Goal: Task Accomplishment & Management: Use online tool/utility

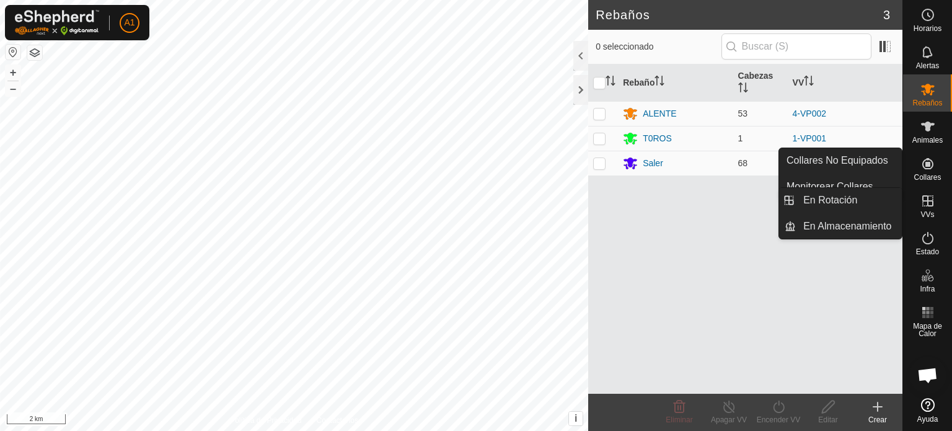
click at [920, 206] on icon at bounding box center [927, 200] width 15 height 15
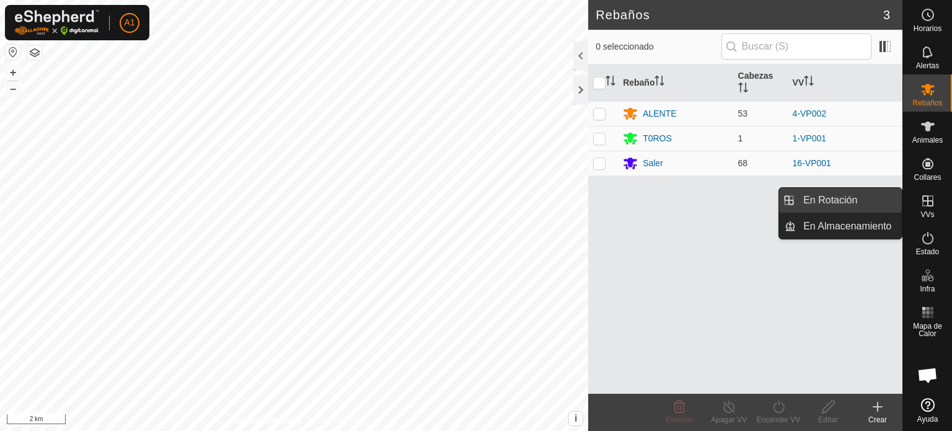
click at [840, 196] on link "En Rotación" at bounding box center [849, 200] width 106 height 25
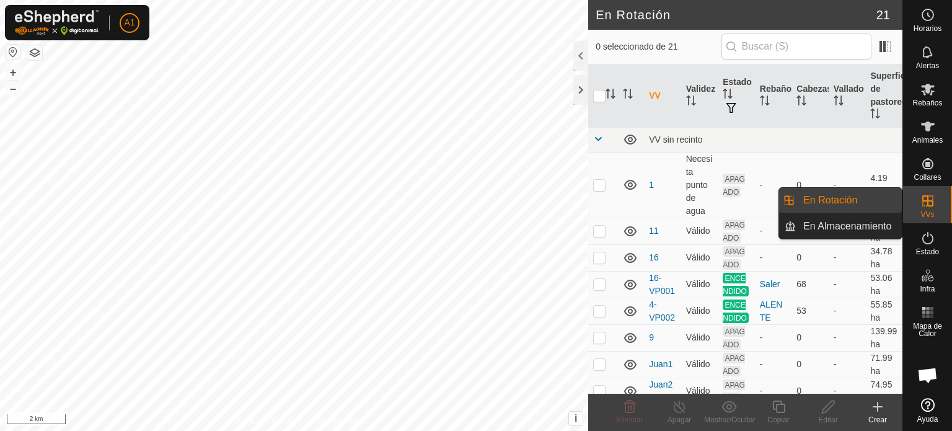
click at [807, 196] on link "En Rotación" at bounding box center [849, 200] width 106 height 25
click at [841, 201] on link "En Rotación" at bounding box center [849, 200] width 106 height 25
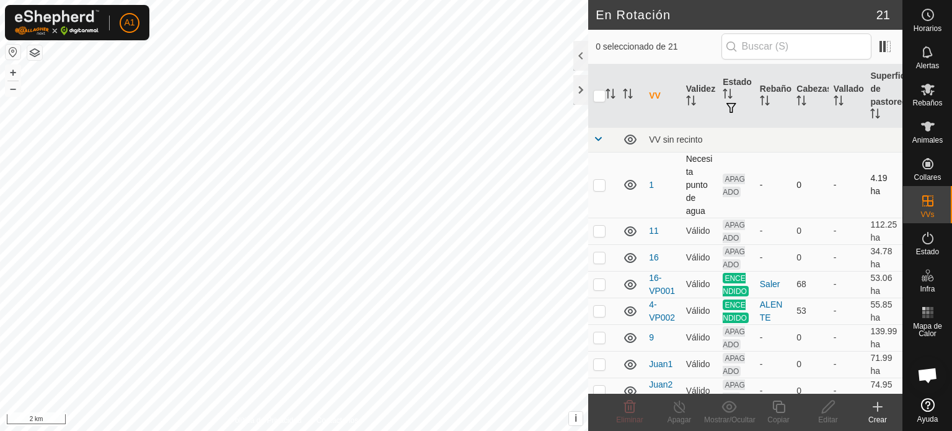
click at [598, 180] on p-checkbox at bounding box center [599, 185] width 12 height 10
checkbox input "false"
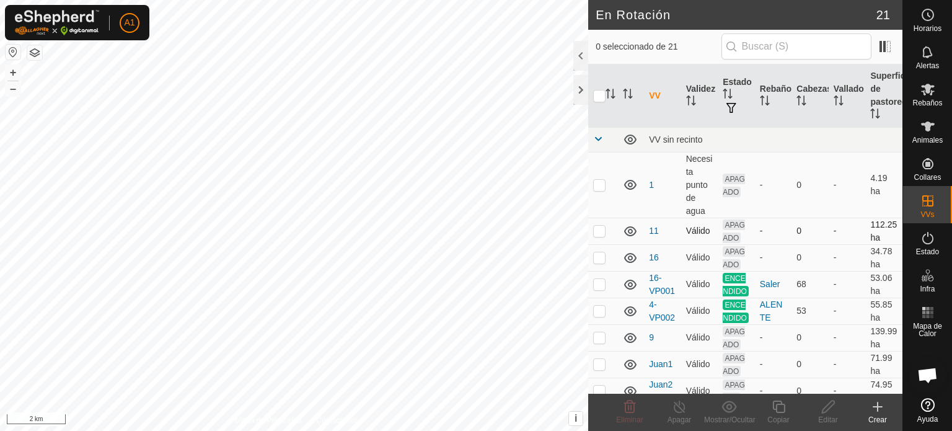
click at [599, 229] on p-checkbox at bounding box center [599, 231] width 12 height 10
checkbox input "false"
click at [597, 258] on p-checkbox at bounding box center [599, 257] width 12 height 10
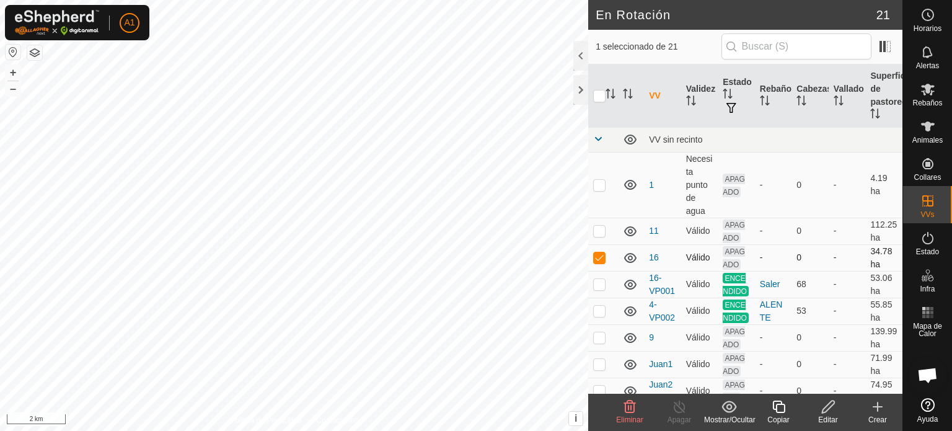
checkbox input "false"
click at [597, 287] on p-checkbox at bounding box center [599, 284] width 12 height 10
checkbox input "false"
click at [595, 315] on p-checkbox at bounding box center [599, 311] width 12 height 10
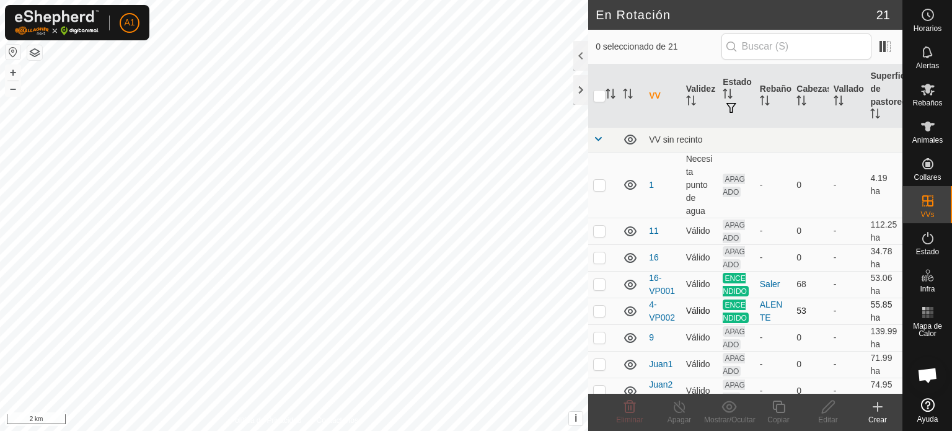
checkbox input "true"
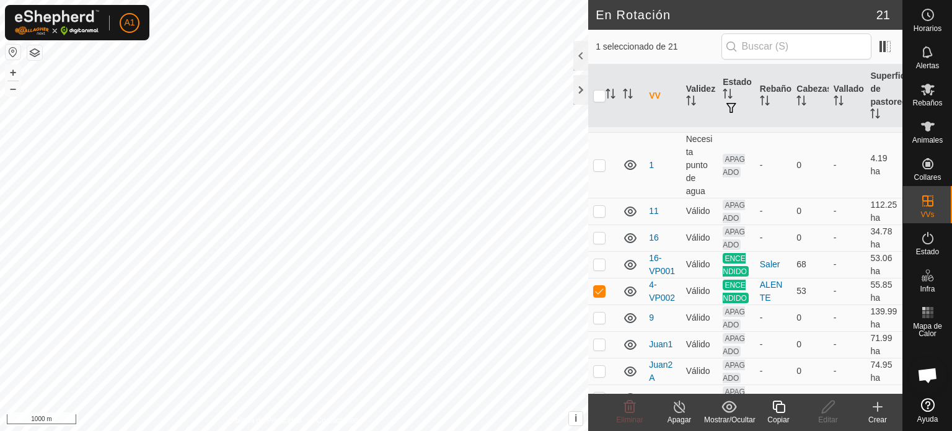
scroll to position [37, 0]
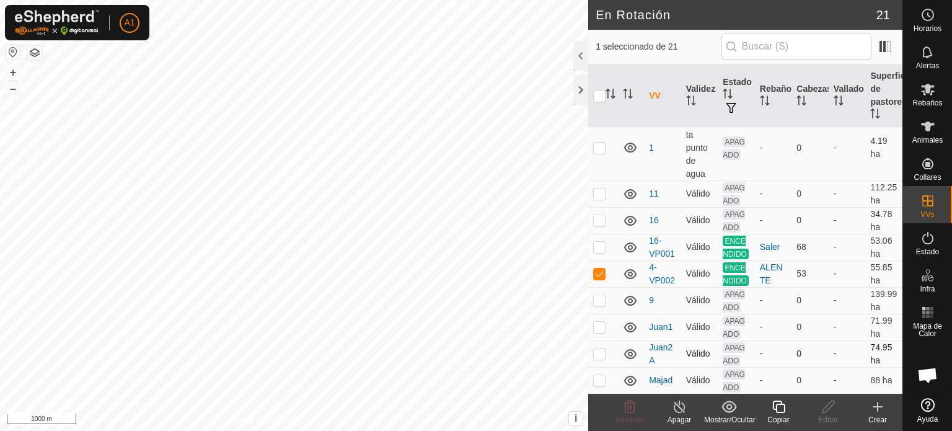
click at [598, 358] on p-checkbox at bounding box center [599, 353] width 12 height 10
checkbox input "false"
click at [597, 278] on p-checkbox at bounding box center [599, 273] width 12 height 10
checkbox input "false"
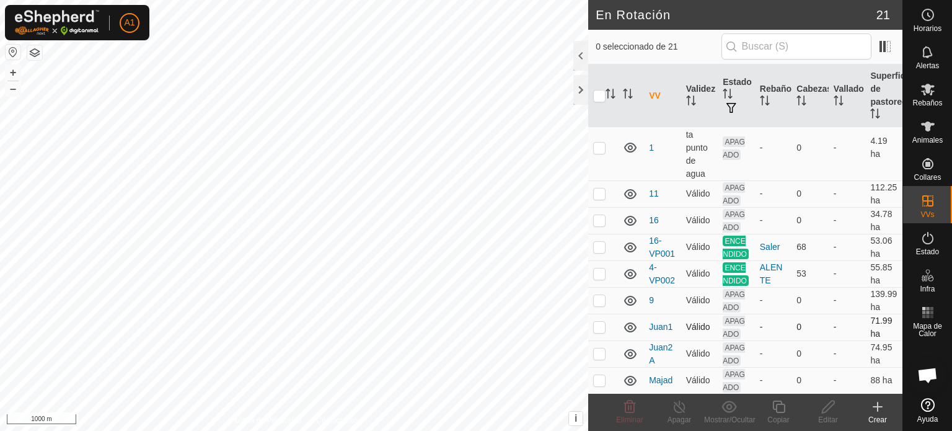
click at [598, 332] on p-checkbox at bounding box center [599, 327] width 12 height 10
checkbox input "false"
click at [600, 358] on p-checkbox at bounding box center [599, 353] width 12 height 10
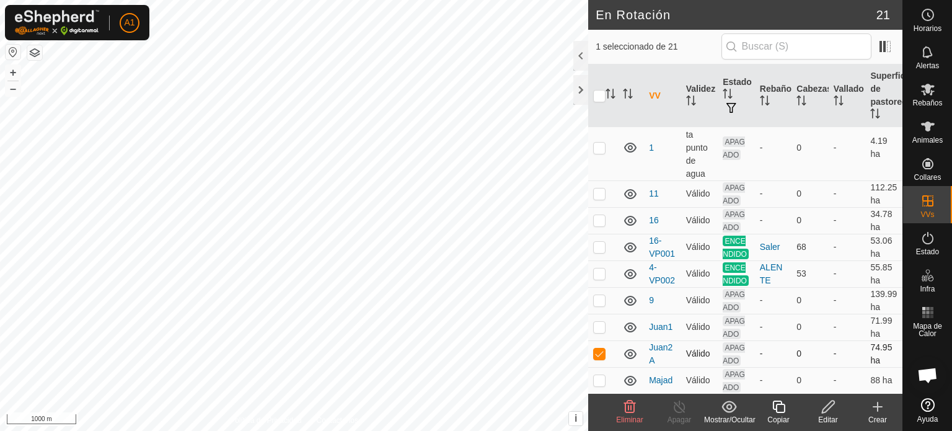
checkbox input "false"
click at [600, 332] on p-checkbox at bounding box center [599, 327] width 12 height 10
click at [598, 332] on p-checkbox at bounding box center [599, 327] width 12 height 10
checkbox input "false"
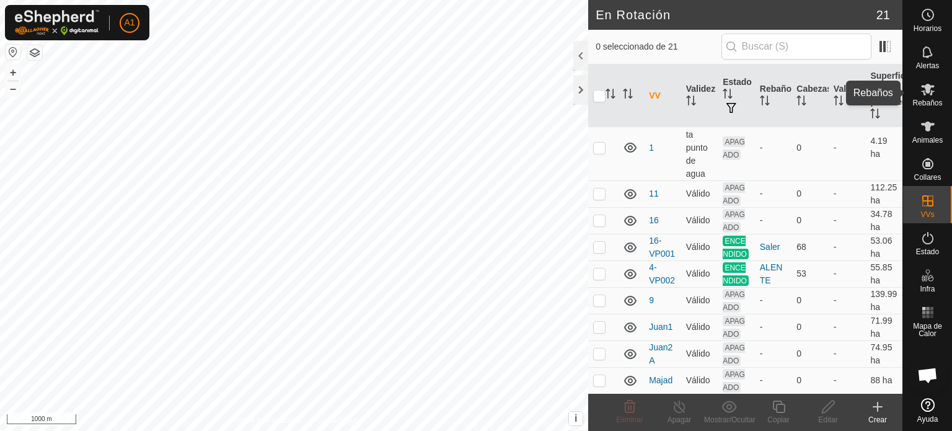
click at [926, 99] on span "Rebaños" at bounding box center [927, 102] width 30 height 7
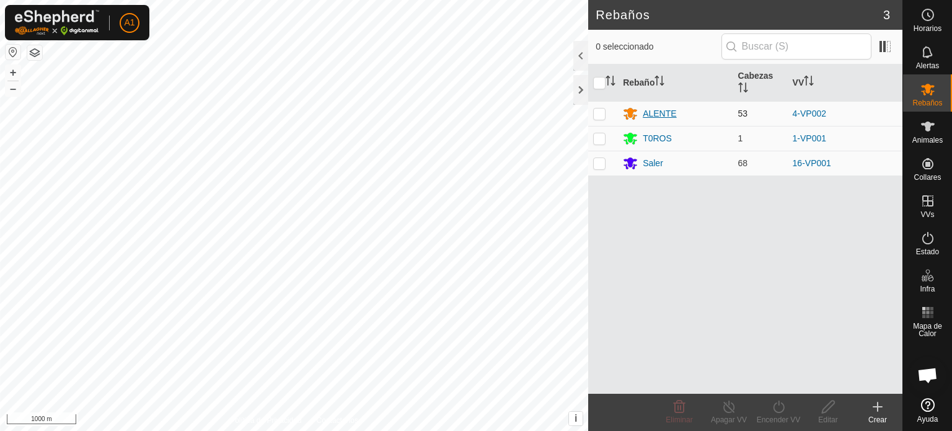
click at [667, 112] on div "ALENTE" at bounding box center [659, 113] width 33 height 13
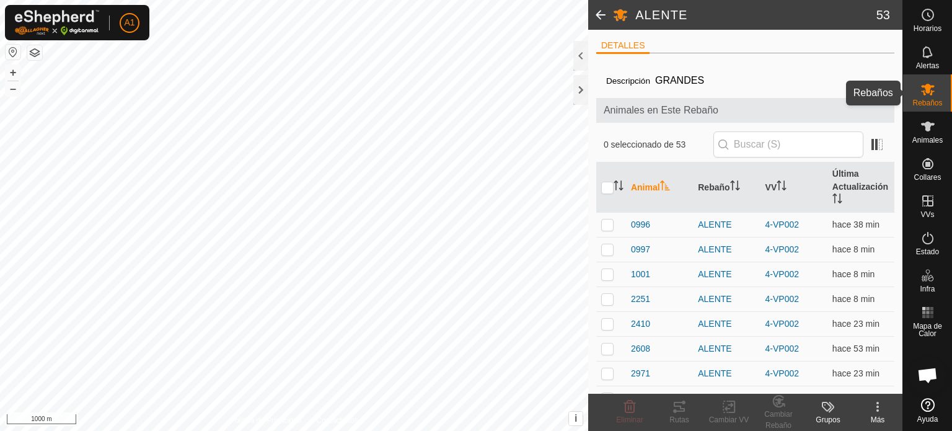
click at [935, 94] on es-mob-svg-icon at bounding box center [928, 89] width 22 height 20
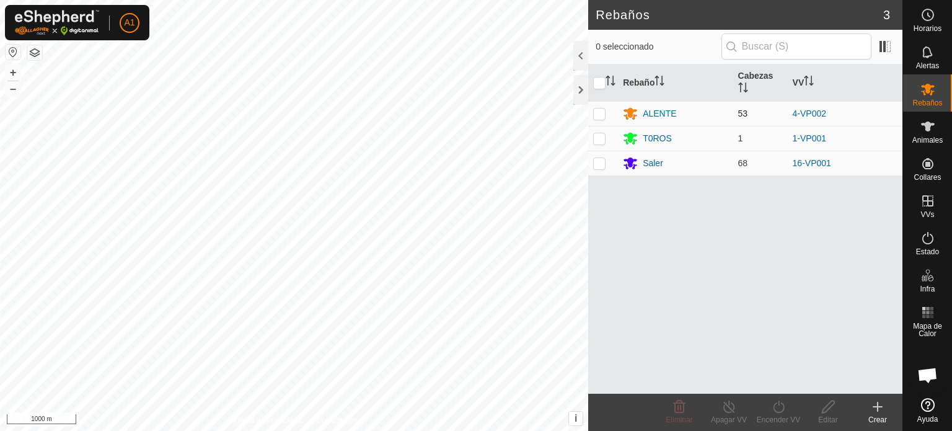
click at [597, 111] on p-checkbox at bounding box center [599, 113] width 12 height 10
checkbox input "true"
click at [778, 419] on div "Encender VV" at bounding box center [779, 419] width 50 height 11
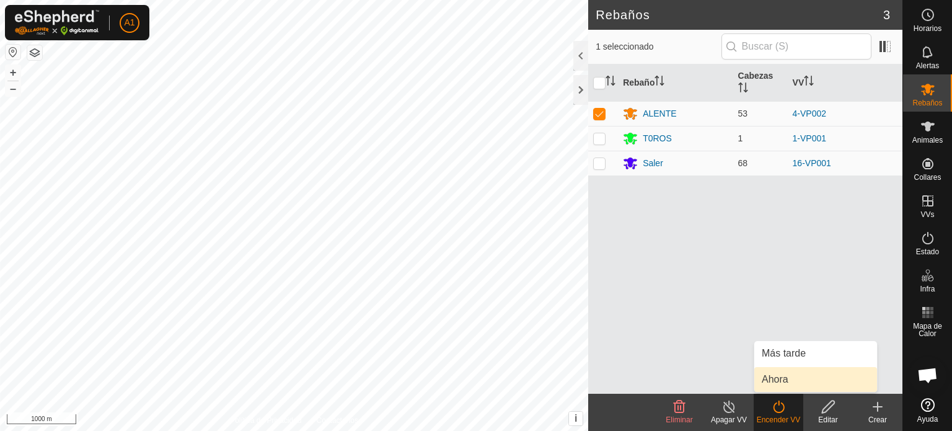
click at [776, 381] on link "Ahora" at bounding box center [815, 379] width 123 height 25
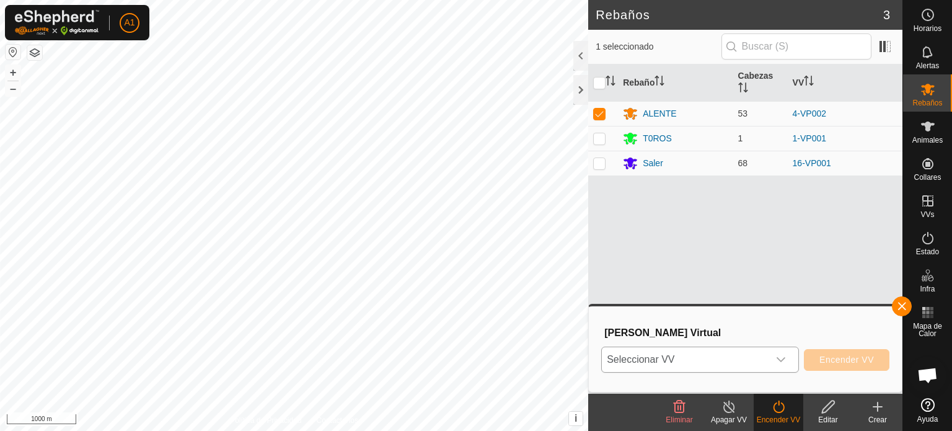
click at [783, 359] on icon "dropdown trigger" at bounding box center [780, 359] width 9 height 5
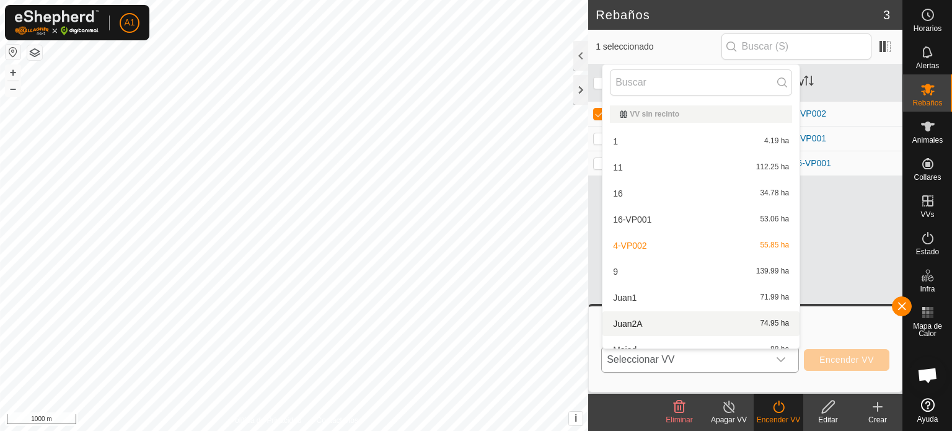
scroll to position [14, 0]
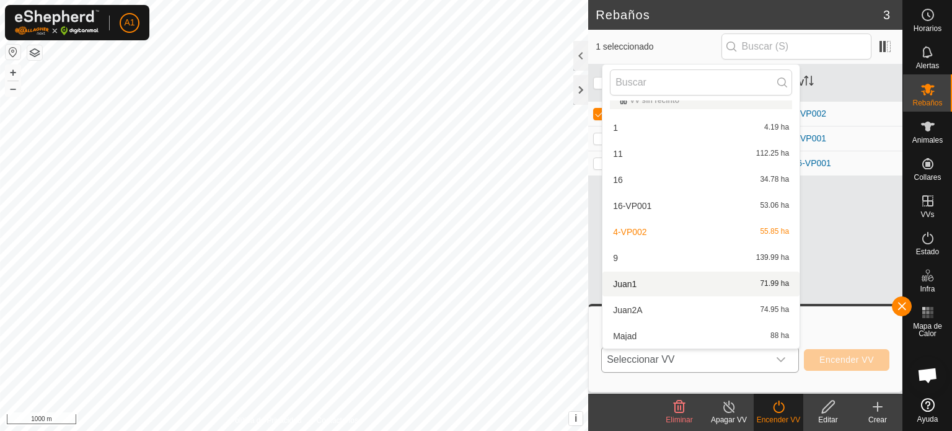
click at [618, 281] on li "Juan1 71.99 ha" at bounding box center [700, 283] width 197 height 25
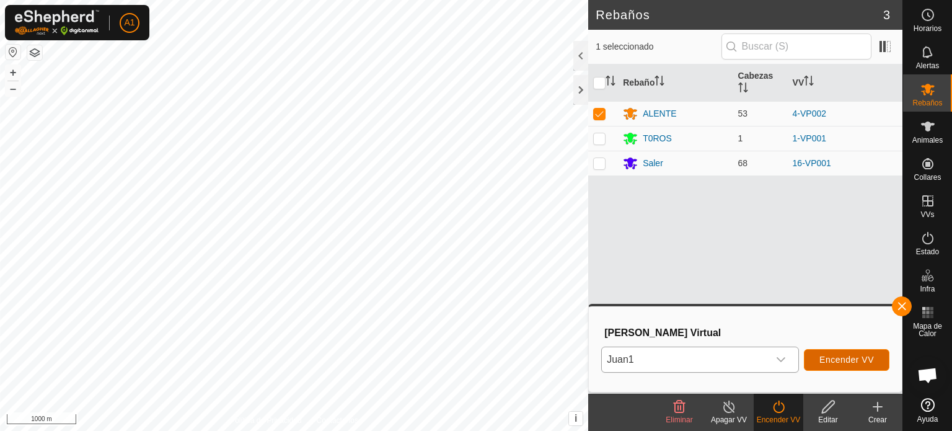
click at [848, 356] on span "Encender VV" at bounding box center [846, 359] width 55 height 10
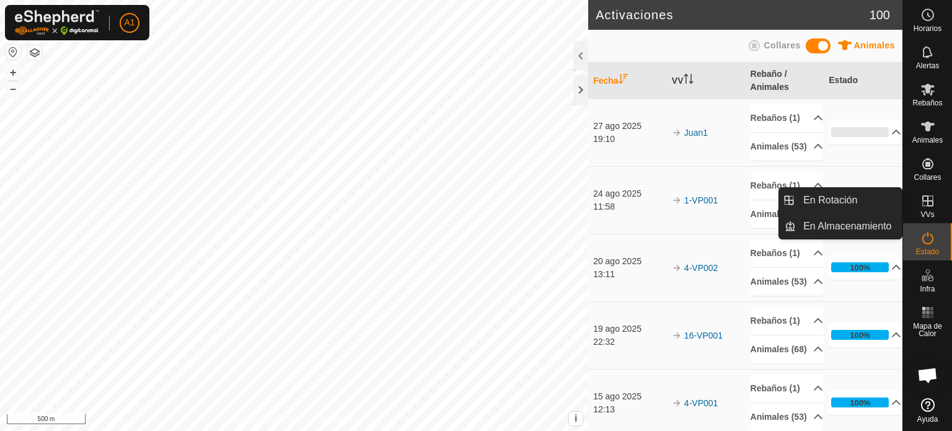
click at [926, 205] on icon at bounding box center [927, 200] width 11 height 11
click at [835, 198] on link "En Rotación" at bounding box center [849, 200] width 106 height 25
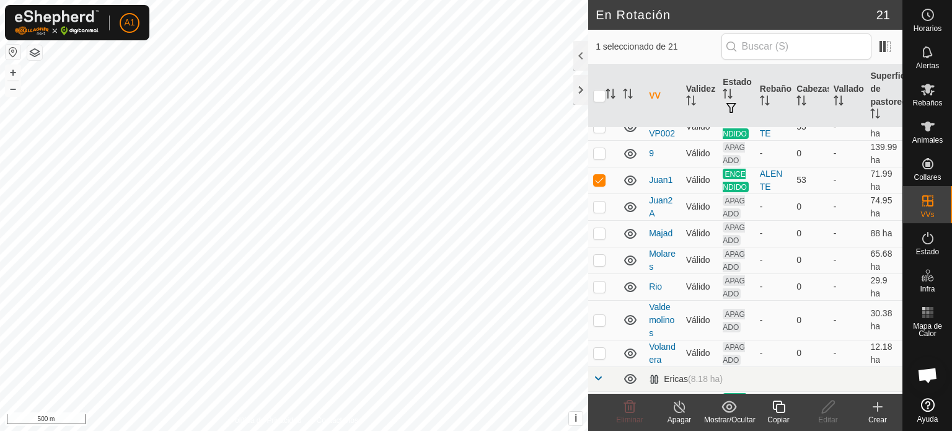
scroll to position [161, 0]
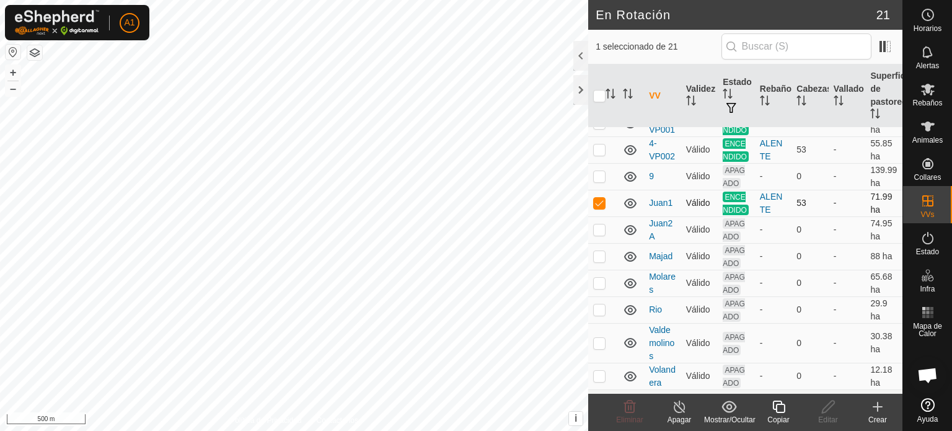
click at [597, 208] on p-checkbox at bounding box center [599, 203] width 12 height 10
click at [599, 208] on p-checkbox at bounding box center [599, 203] width 12 height 10
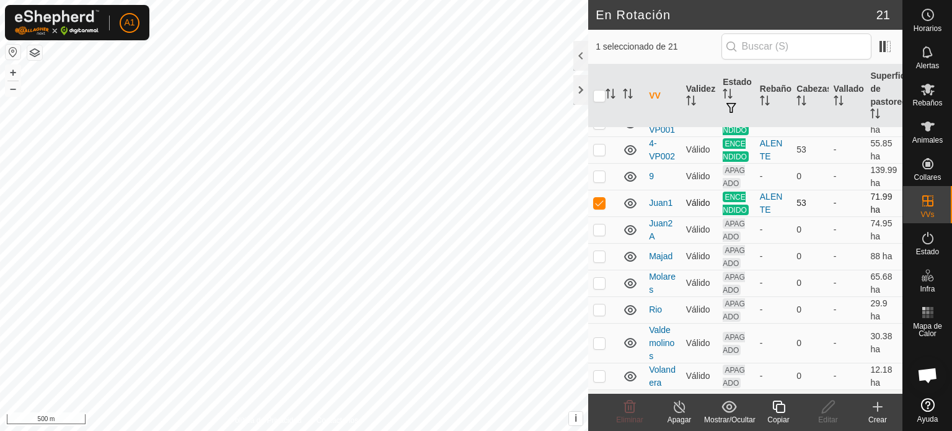
checkbox input "false"
click at [130, 25] on span "A1" at bounding box center [129, 22] width 11 height 13
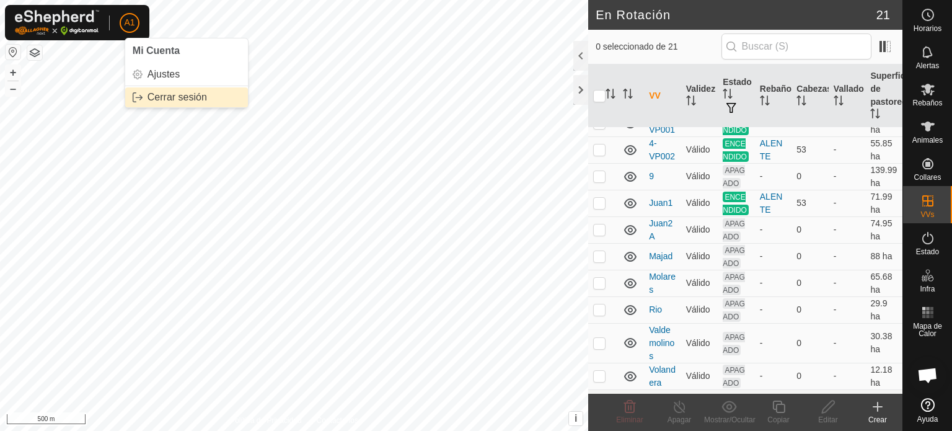
click at [164, 98] on link "Cerrar sesión" at bounding box center [186, 97] width 123 height 20
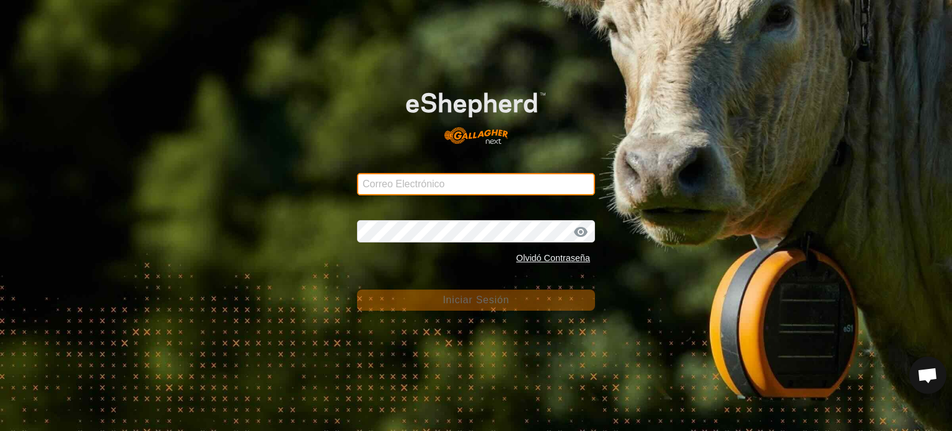
type input "[EMAIL_ADDRESS][DOMAIN_NAME]"
